Goal: Ask a question

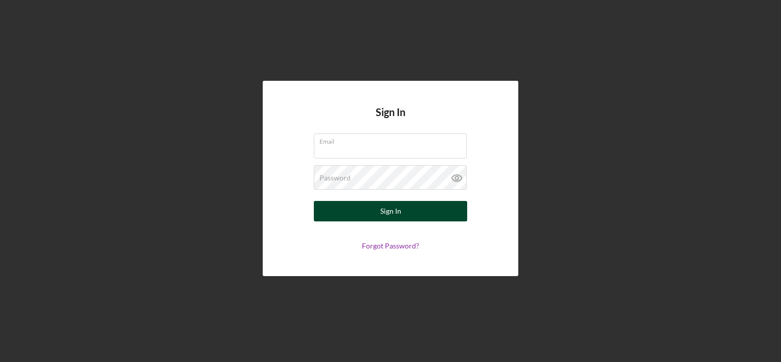
type input "[EMAIL_ADDRESS][DOMAIN_NAME]"
click at [370, 207] on button "Sign In" at bounding box center [390, 211] width 153 height 20
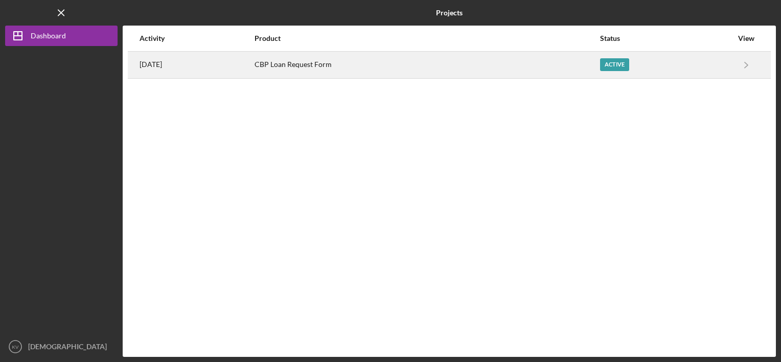
click at [317, 64] on div "CBP Loan Request Form" at bounding box center [426, 65] width 344 height 26
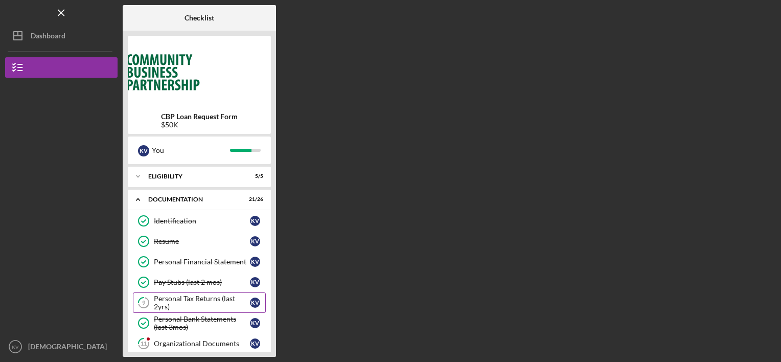
click at [214, 298] on div "Personal Tax Returns (last 2yrs)" at bounding box center [202, 302] width 96 height 16
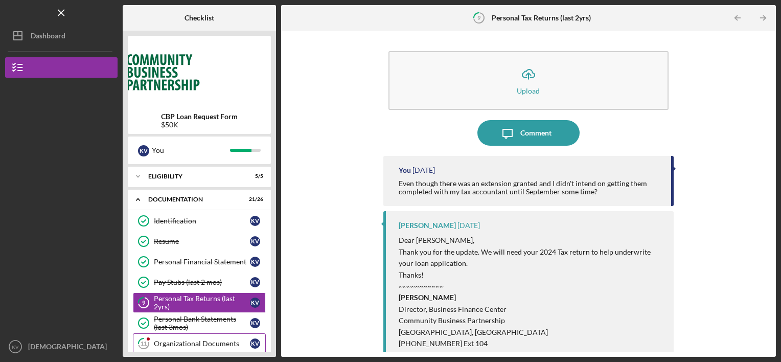
click at [207, 343] on div "Organizational Documents" at bounding box center [202, 343] width 96 height 8
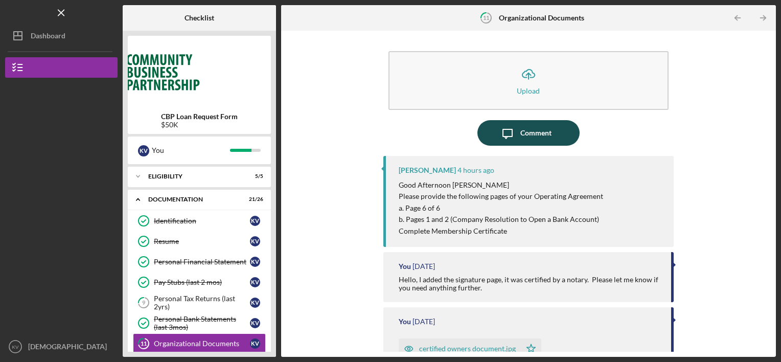
click at [551, 133] on button "Icon/Message Comment" at bounding box center [528, 133] width 102 height 26
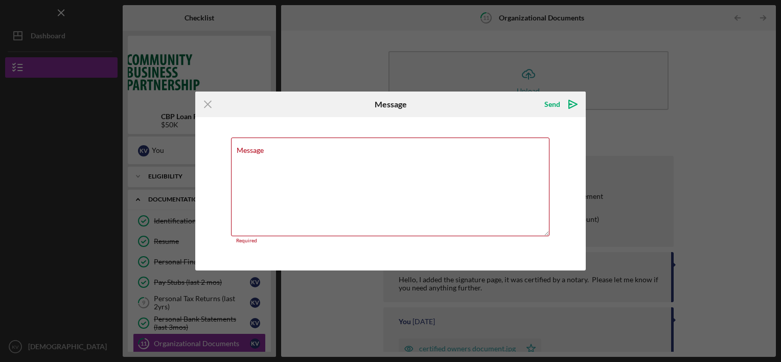
click at [551, 133] on div "Message Required" at bounding box center [390, 193] width 390 height 153
click at [483, 145] on div "Message Required" at bounding box center [390, 190] width 319 height 106
type textarea "s"
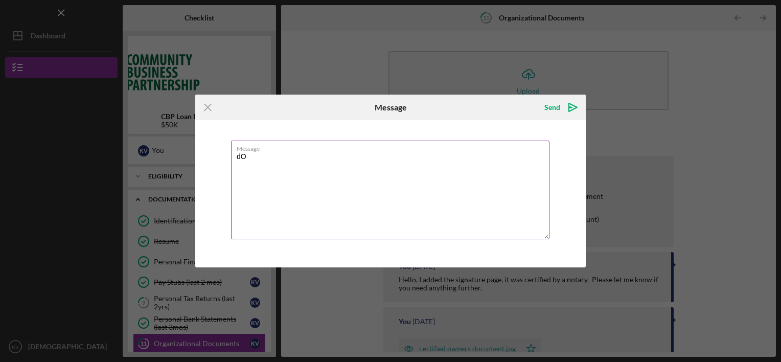
type textarea "d"
type textarea "Do those also need to be signed by a notary?"
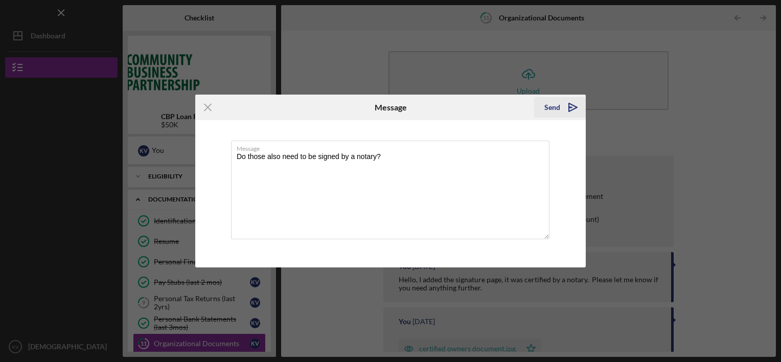
click at [558, 103] on div "Send" at bounding box center [552, 107] width 16 height 20
